Goal: Information Seeking & Learning: Find specific page/section

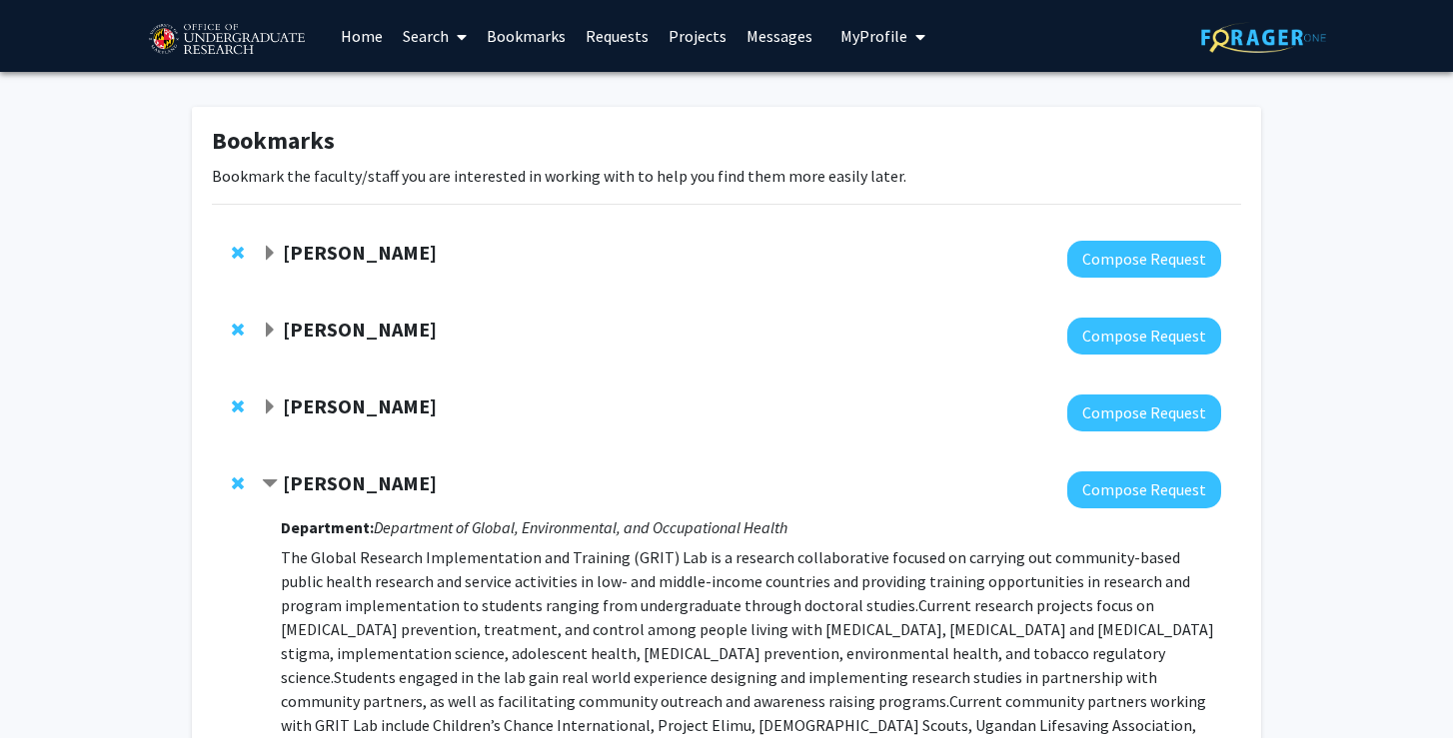
click at [449, 28] on link "Search" at bounding box center [435, 36] width 84 height 70
click at [373, 36] on link "Home" at bounding box center [362, 36] width 62 height 70
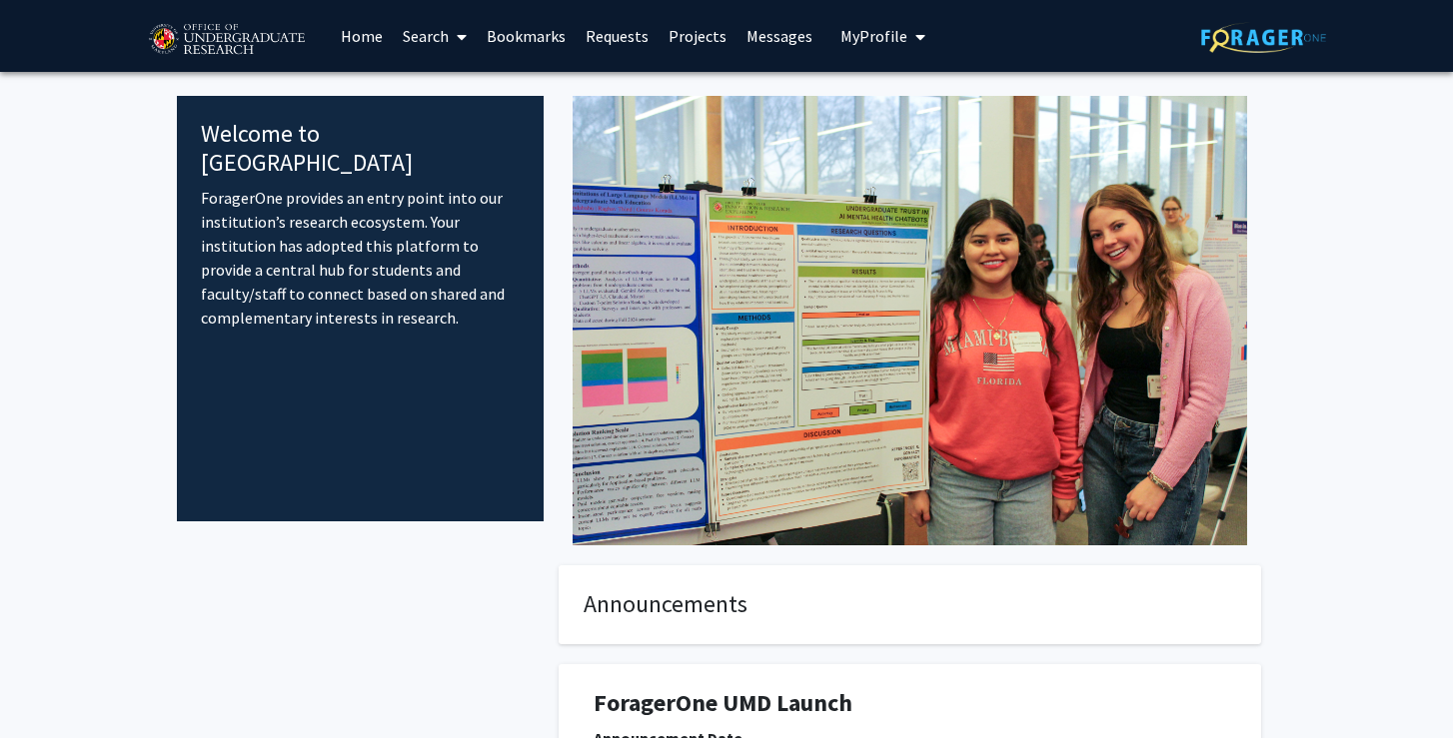
click at [877, 42] on span "My Profile" at bounding box center [873, 36] width 67 height 20
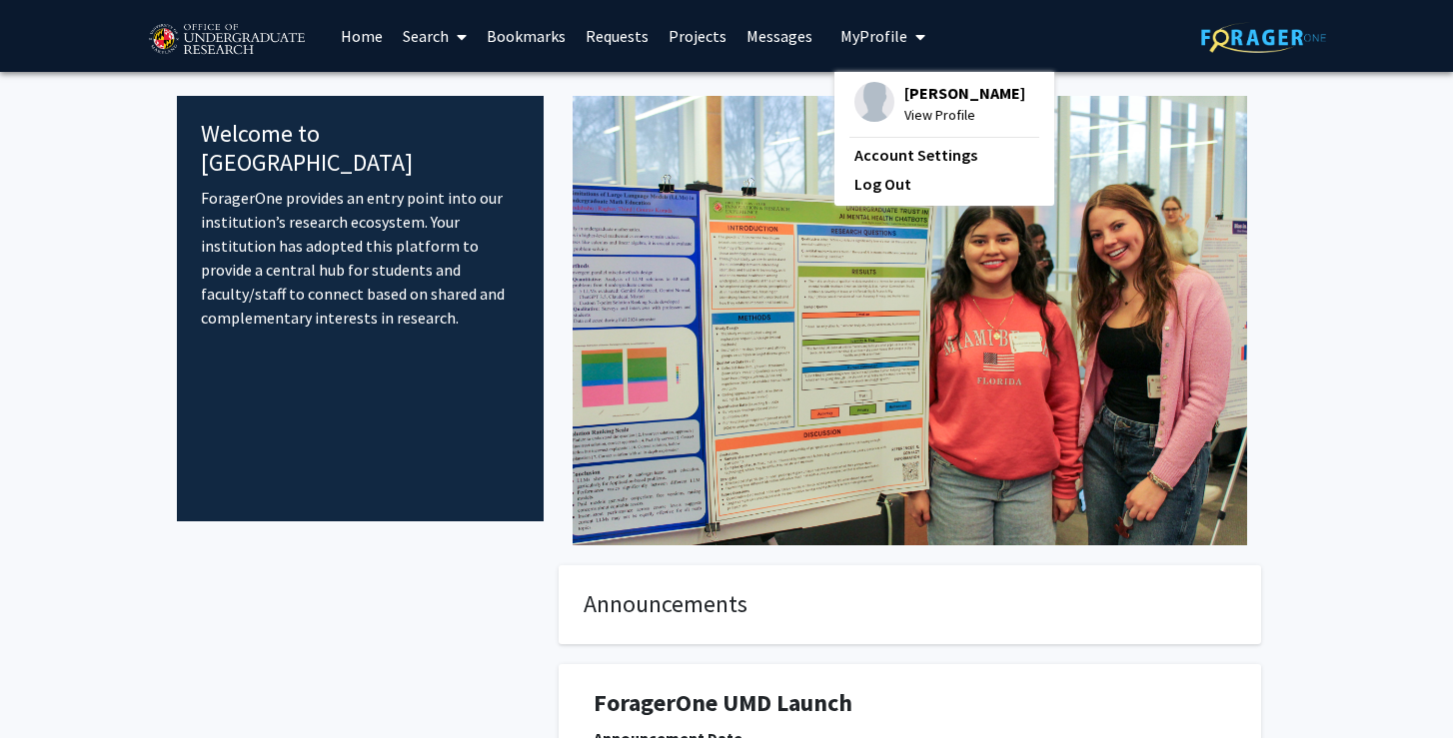
click at [446, 37] on link "Search" at bounding box center [435, 36] width 84 height 70
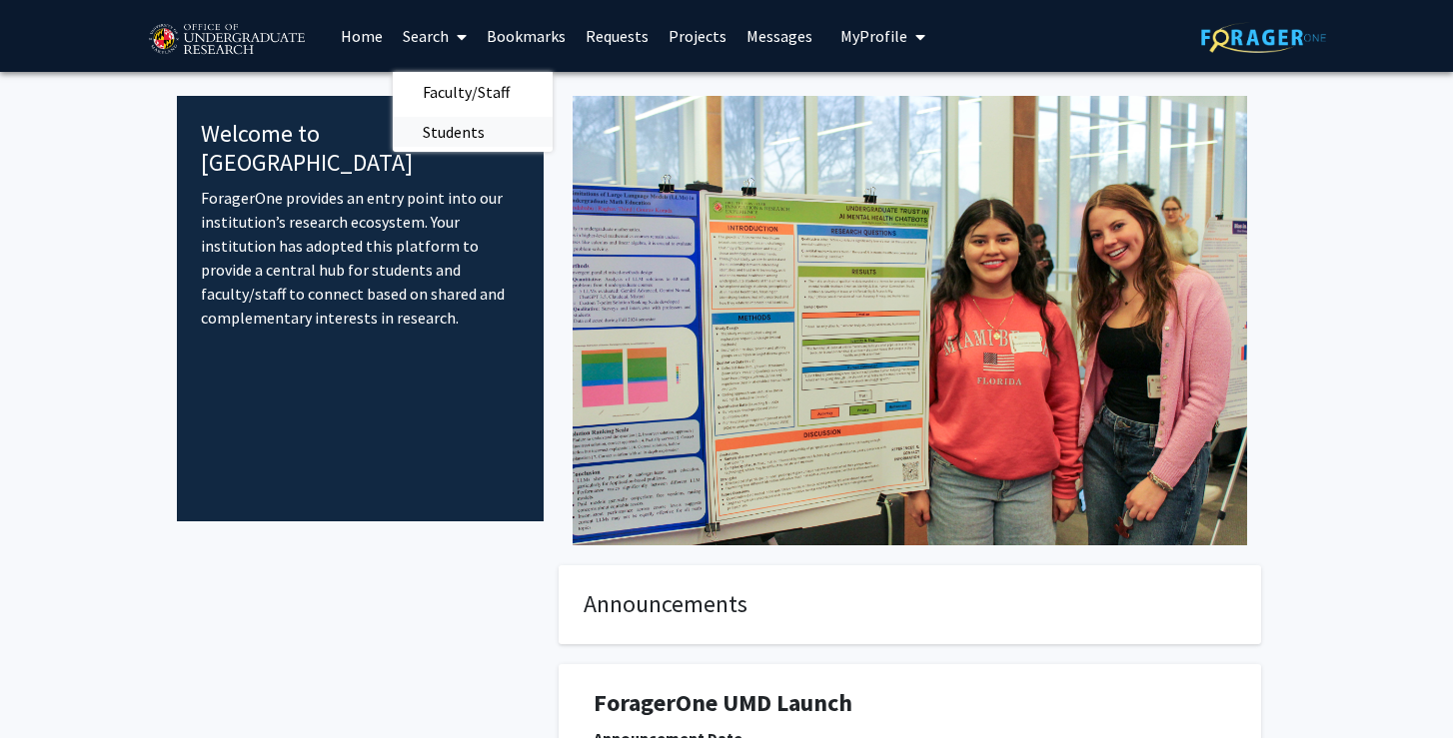
click at [460, 124] on span "Students" at bounding box center [454, 132] width 122 height 40
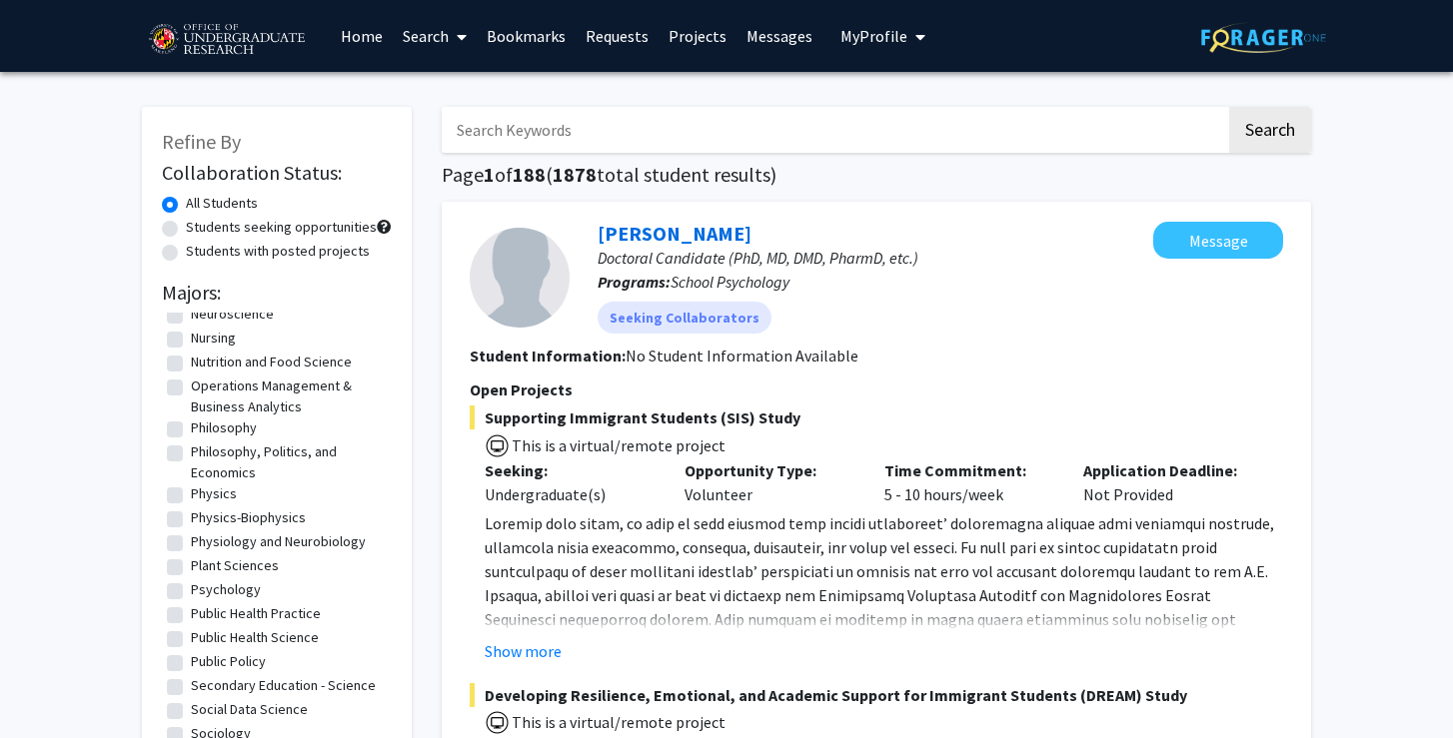
scroll to position [1536, 0]
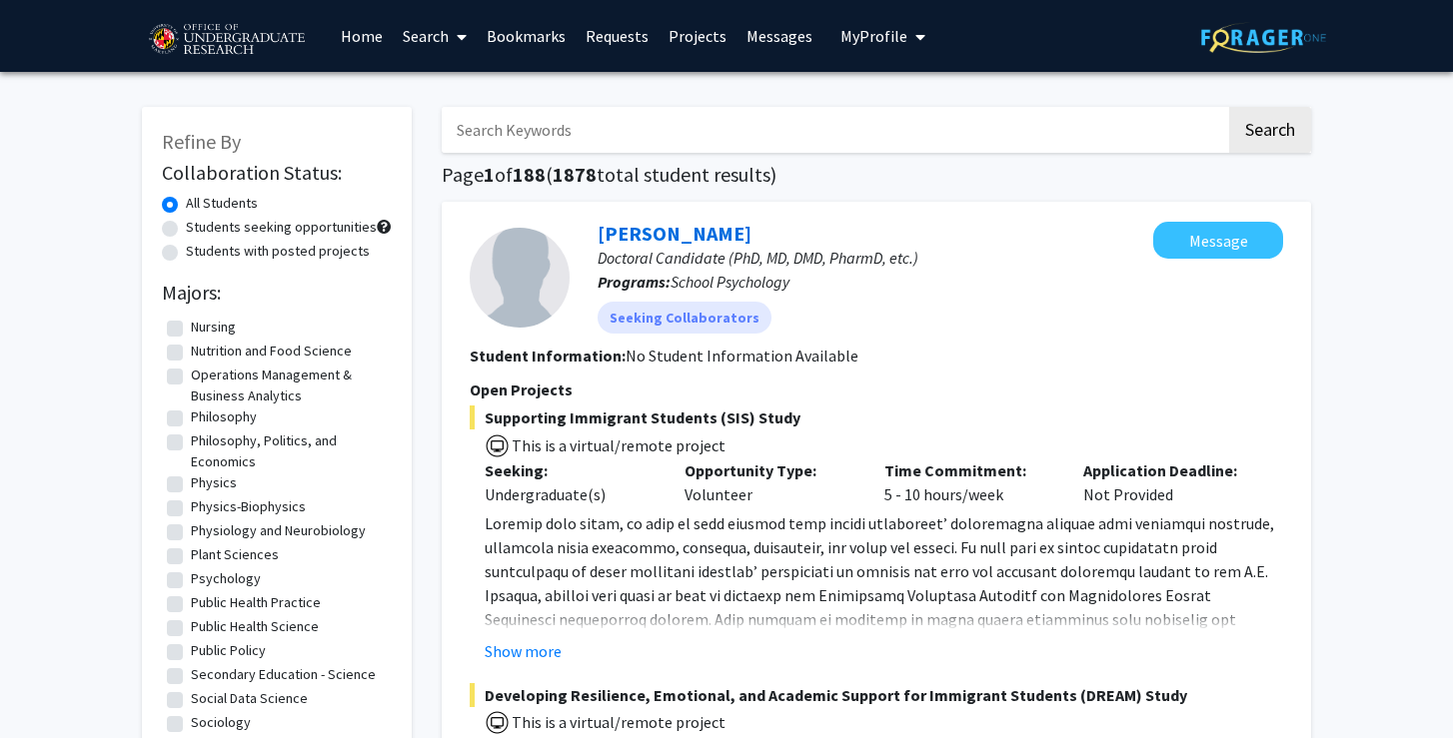
click at [229, 589] on label "Psychology" at bounding box center [226, 578] width 70 height 21
click at [204, 581] on input "Psychology" at bounding box center [197, 574] width 13 height 13
checkbox input "true"
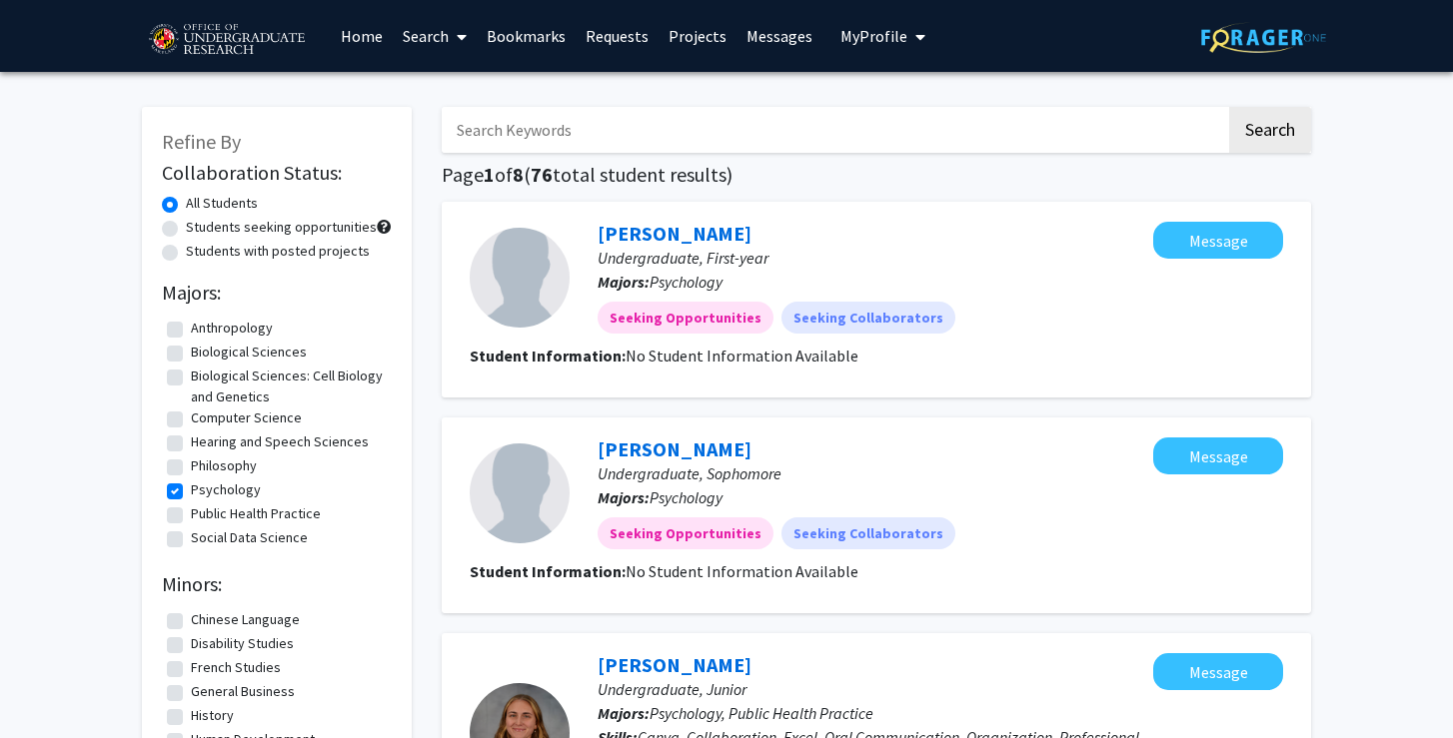
click at [186, 208] on label "All Students" at bounding box center [222, 203] width 72 height 21
click at [186, 206] on input "All Students" at bounding box center [192, 199] width 13 height 13
click at [186, 202] on label "All Students" at bounding box center [222, 203] width 72 height 21
click at [186, 202] on input "All Students" at bounding box center [192, 199] width 13 height 13
click at [454, 45] on span at bounding box center [458, 37] width 18 height 70
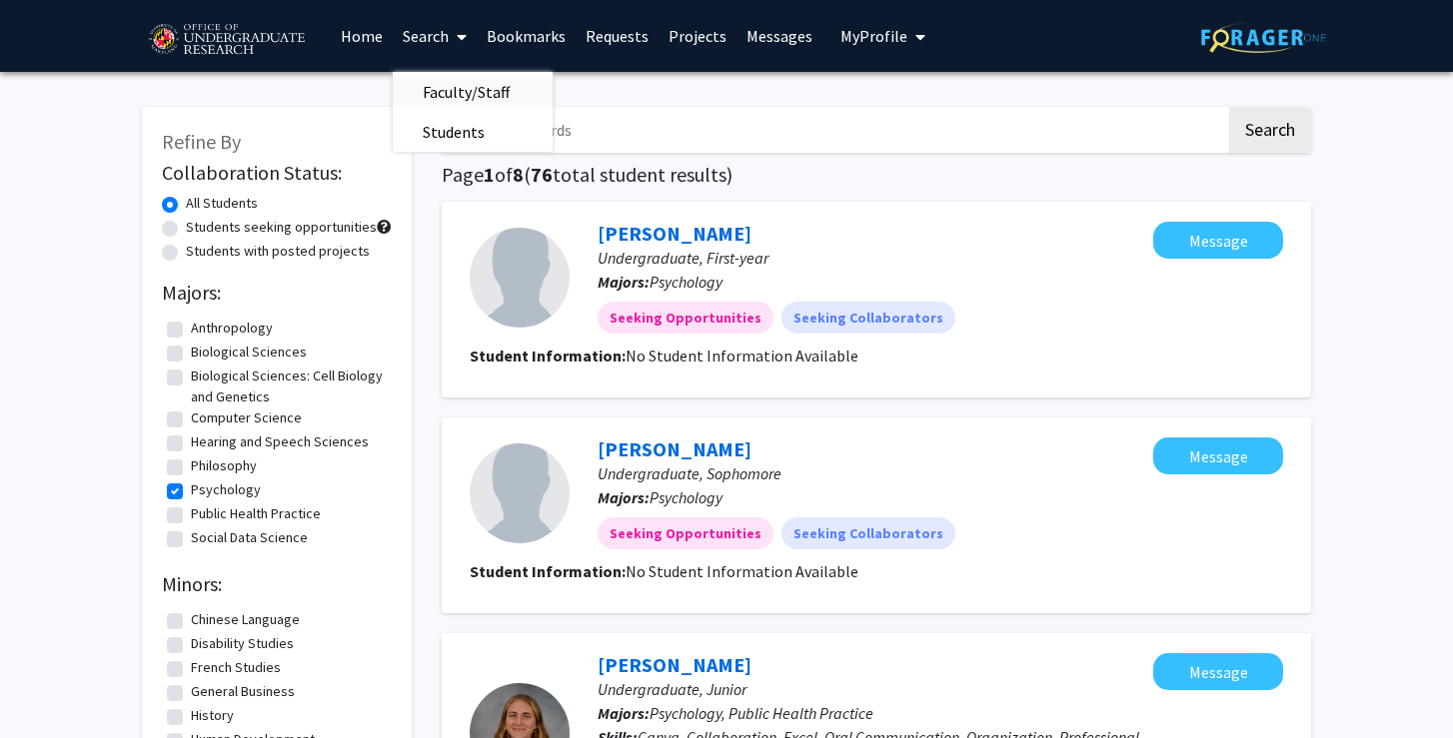
click at [467, 82] on span "Faculty/Staff" at bounding box center [466, 92] width 147 height 40
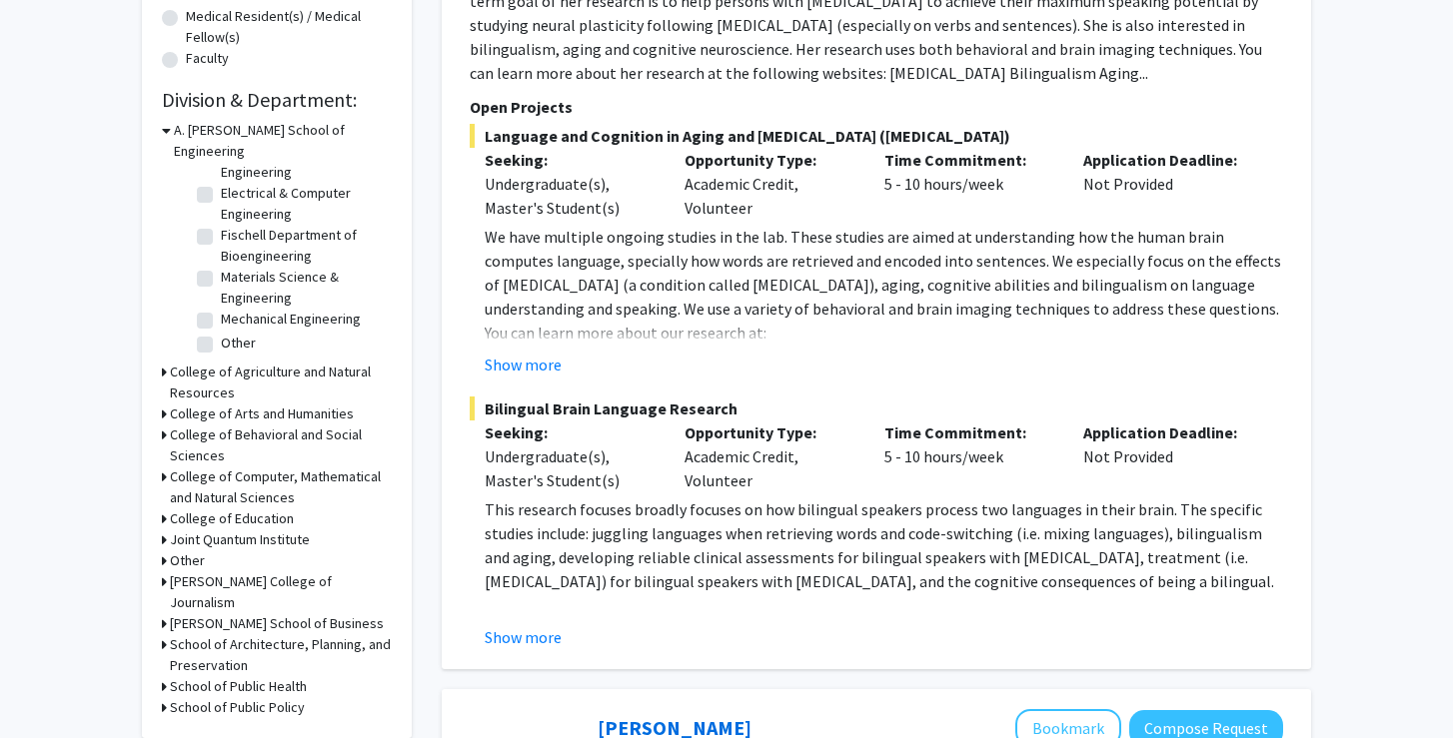
scroll to position [528, 0]
click at [268, 425] on h3 "College of Behavioral and Social Sciences" at bounding box center [281, 446] width 222 height 42
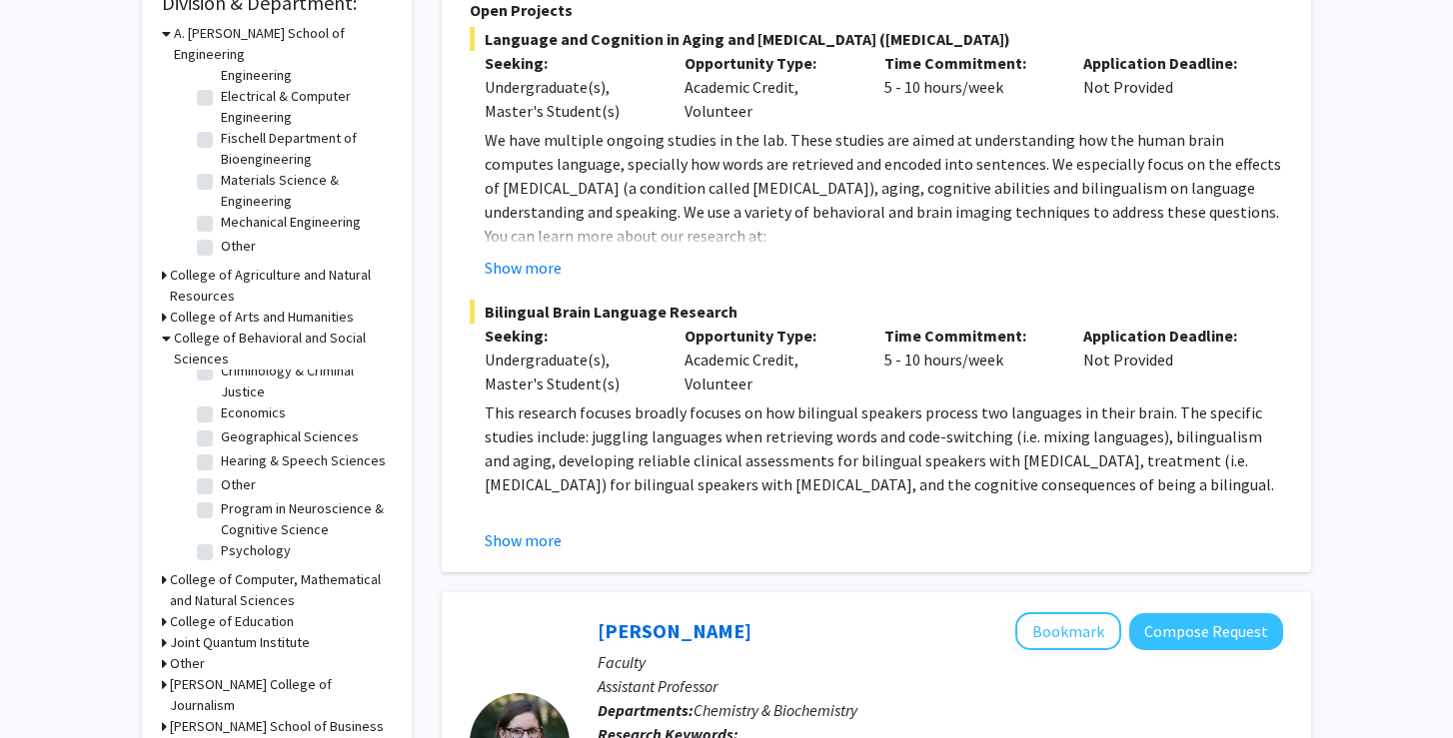
scroll to position [80, 0]
click at [257, 541] on label "Psychology" at bounding box center [256, 551] width 70 height 21
click at [234, 541] on input "Psychology" at bounding box center [227, 547] width 13 height 13
checkbox input "true"
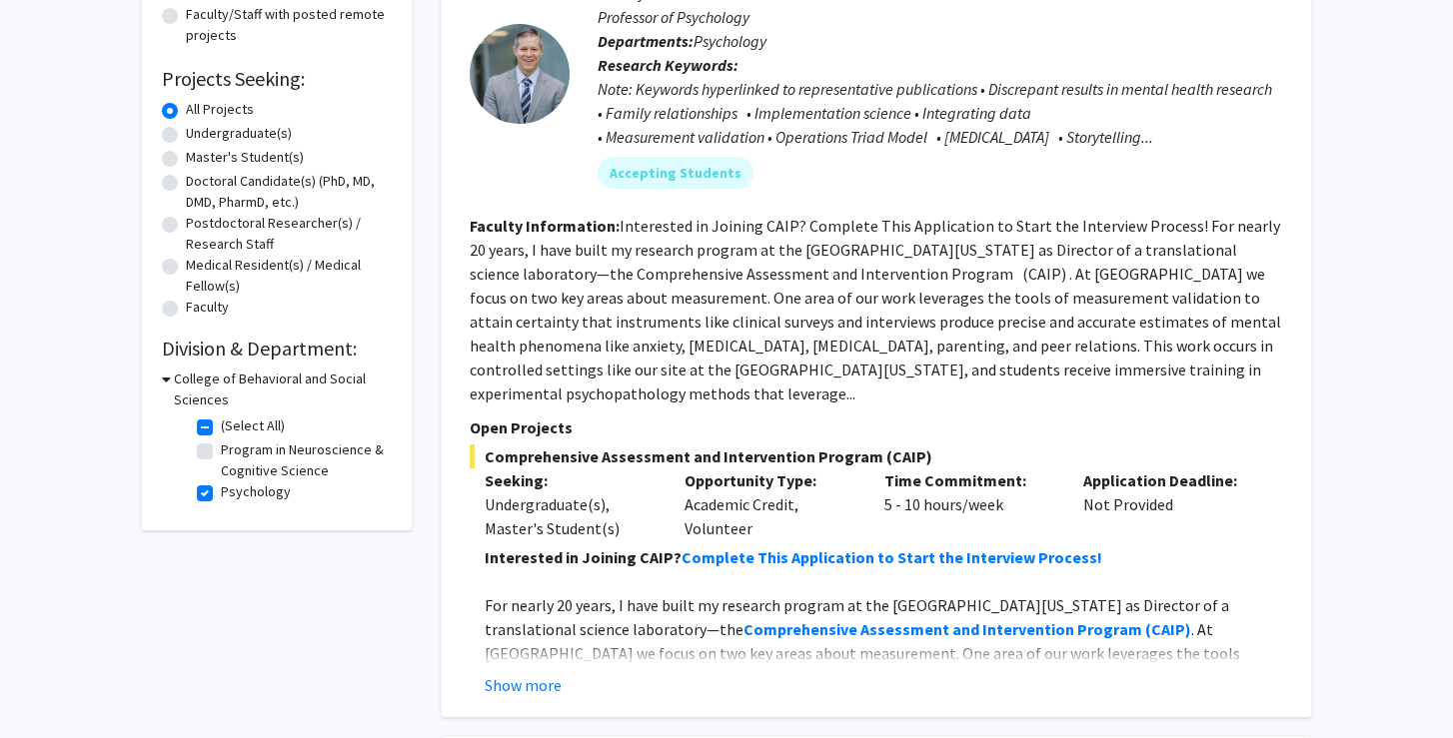
scroll to position [277, 0]
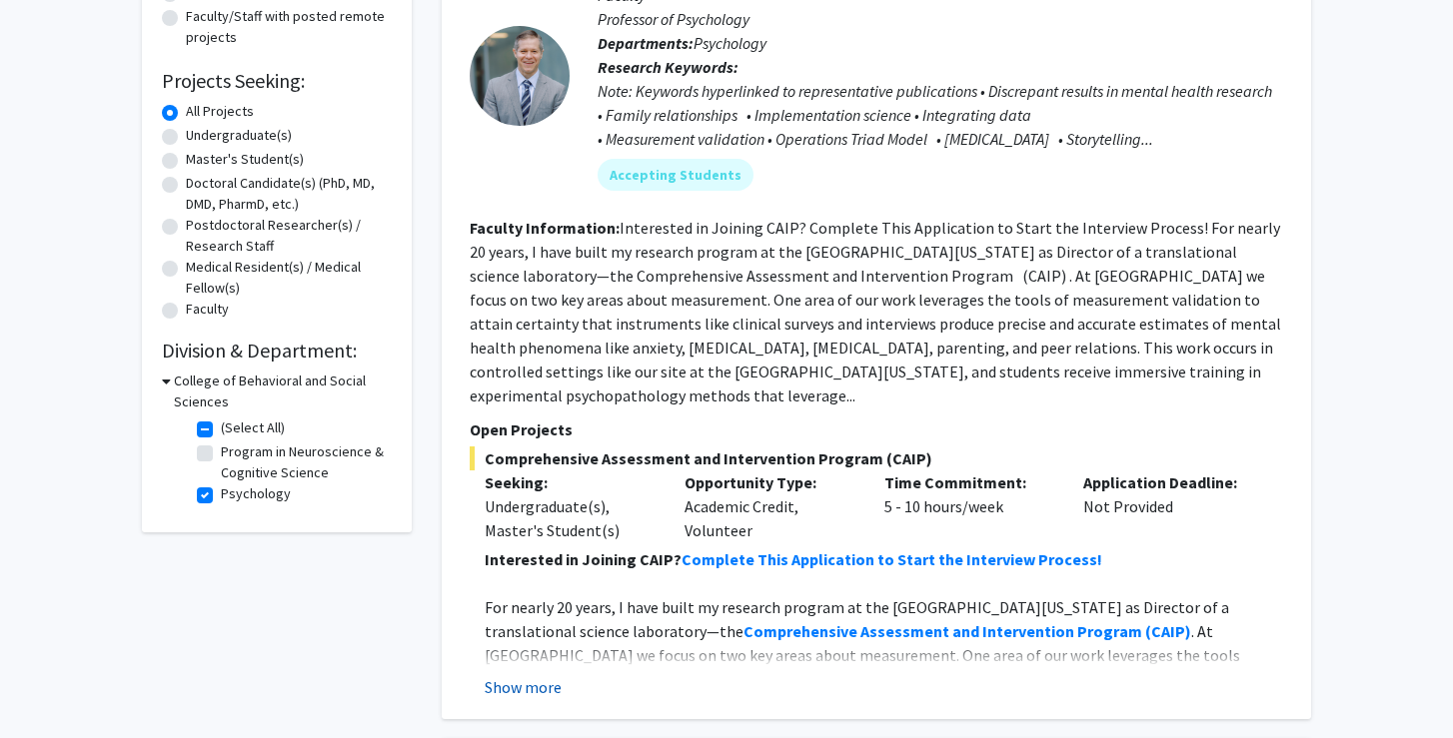
click at [523, 675] on button "Show more" at bounding box center [523, 687] width 77 height 24
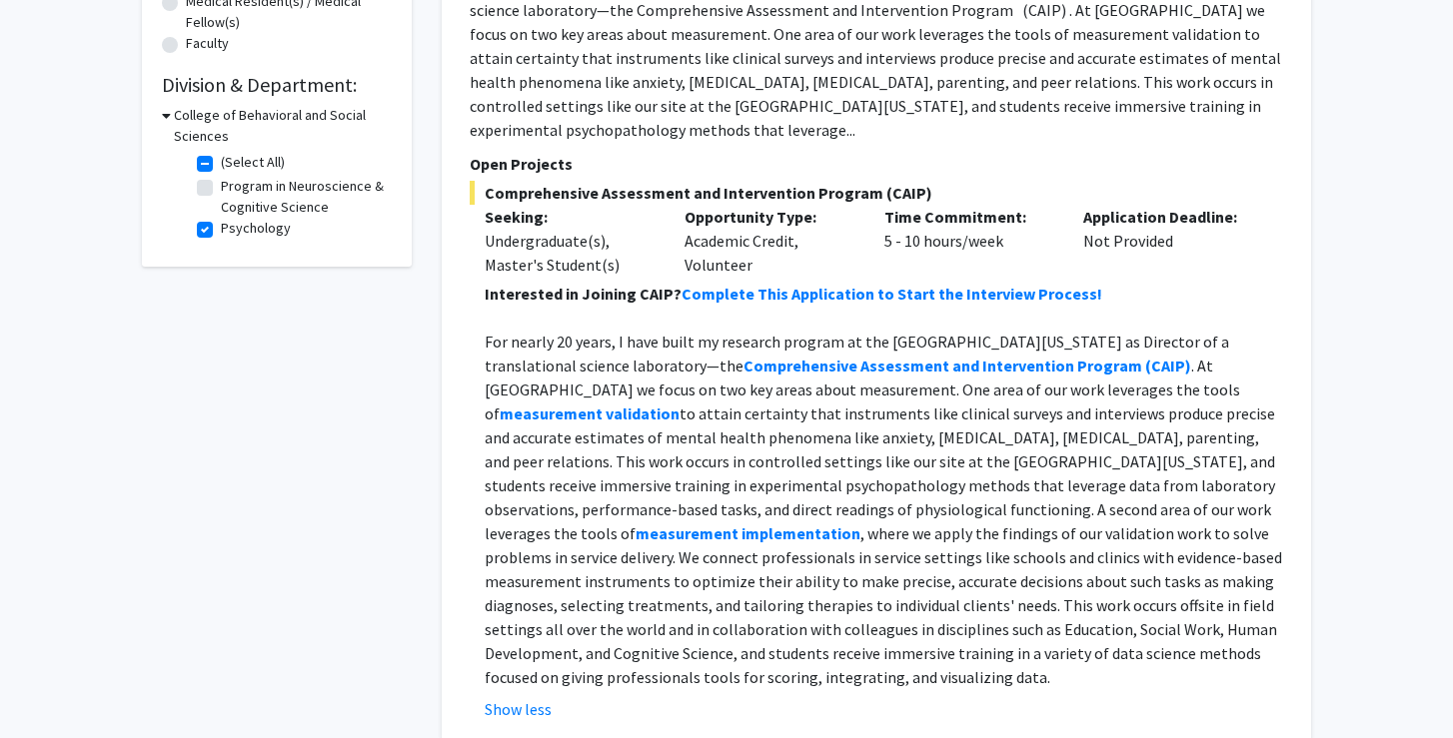
scroll to position [541, 0]
